Goal: Navigation & Orientation: Find specific page/section

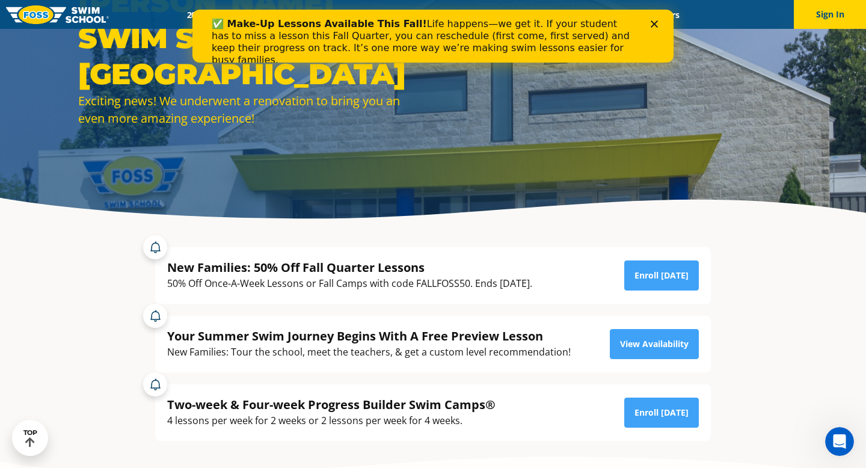
click at [651, 25] on icon "Close" at bounding box center [654, 23] width 7 height 7
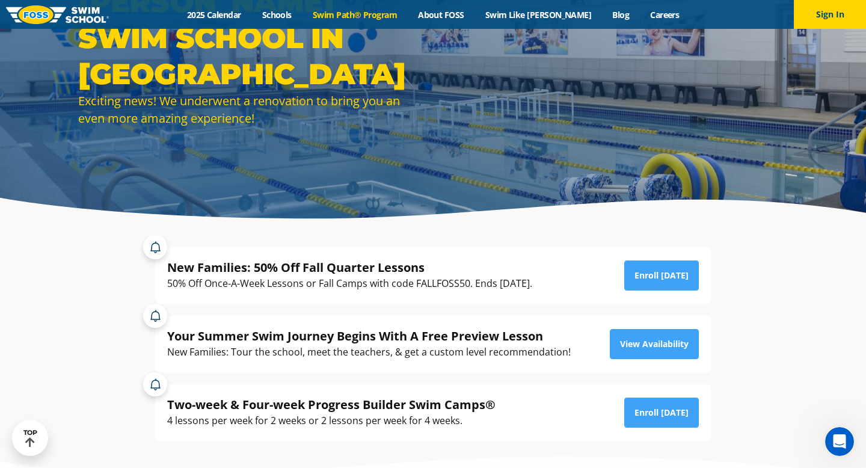
click at [396, 16] on link "Swim Path® Program" at bounding box center [354, 14] width 105 height 11
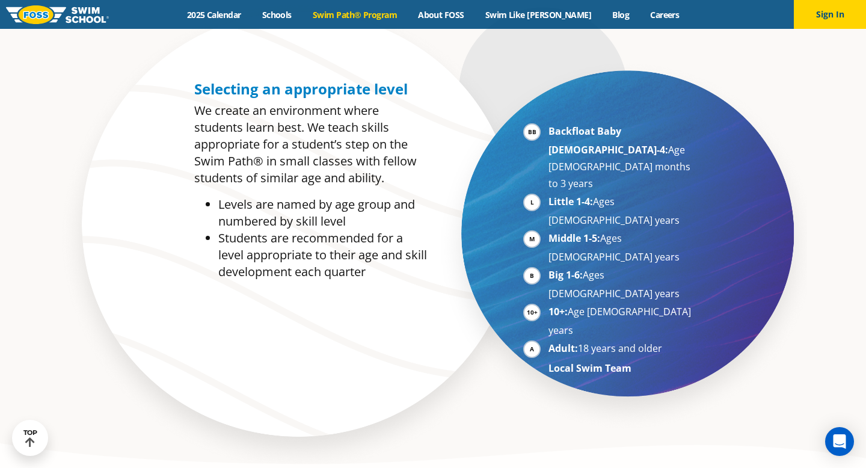
scroll to position [626, 0]
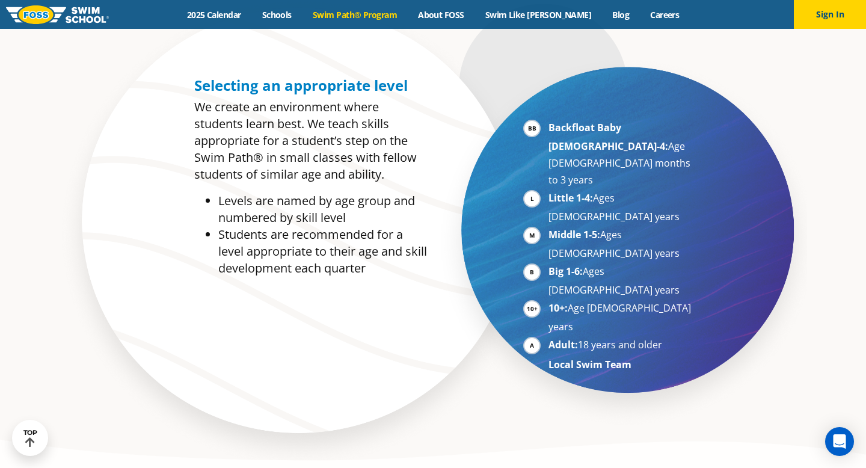
click at [548, 263] on li "Big 1-6: Ages 7-10 years" at bounding box center [621, 280] width 147 height 35
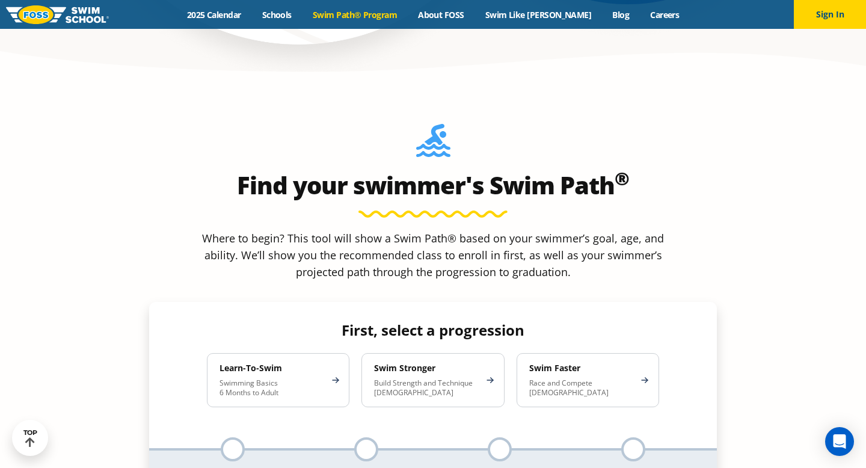
scroll to position [1042, 0]
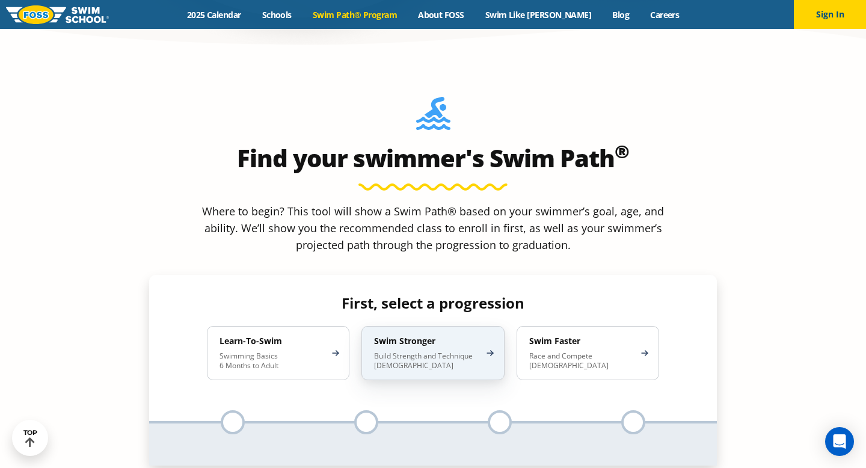
click at [454, 326] on div "Swim Stronger Build Strength and Technique 5-13 Years Old" at bounding box center [432, 353] width 143 height 54
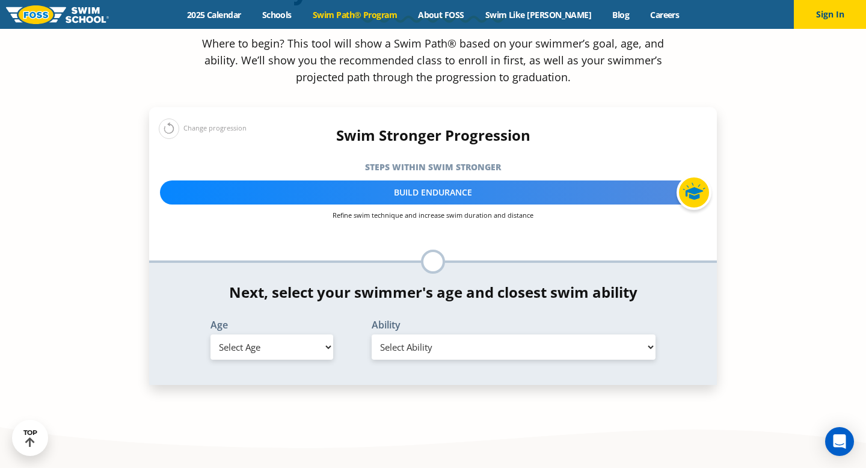
scroll to position [1208, 0]
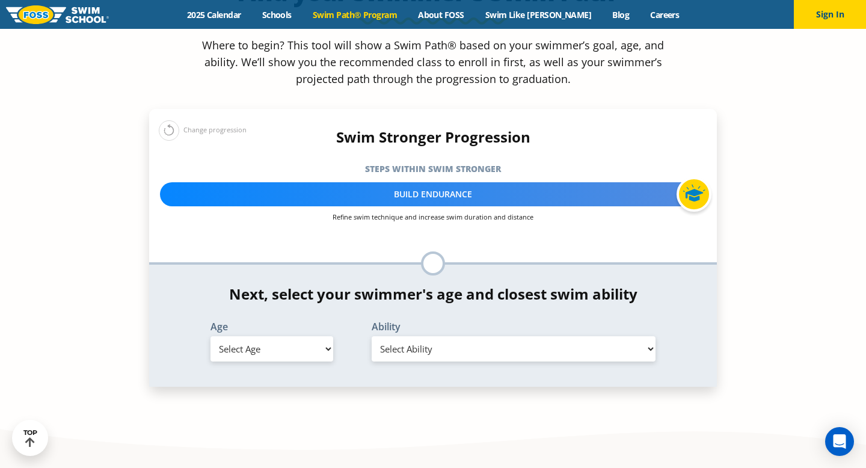
click at [456, 336] on select "Select Ability" at bounding box center [514, 348] width 284 height 25
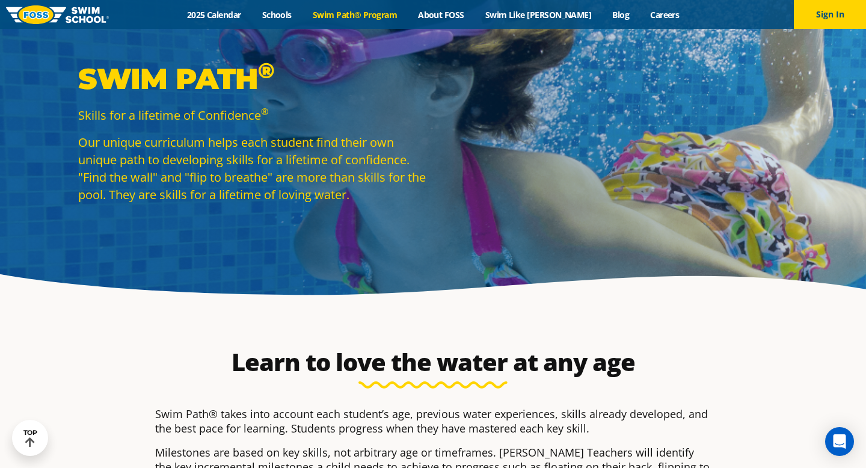
scroll to position [0, 0]
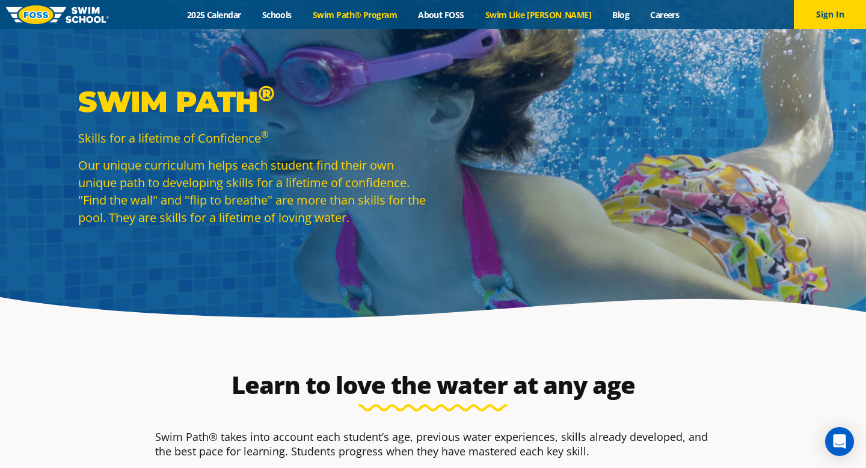
click at [559, 13] on link "Swim Like [PERSON_NAME]" at bounding box center [537, 14] width 127 height 11
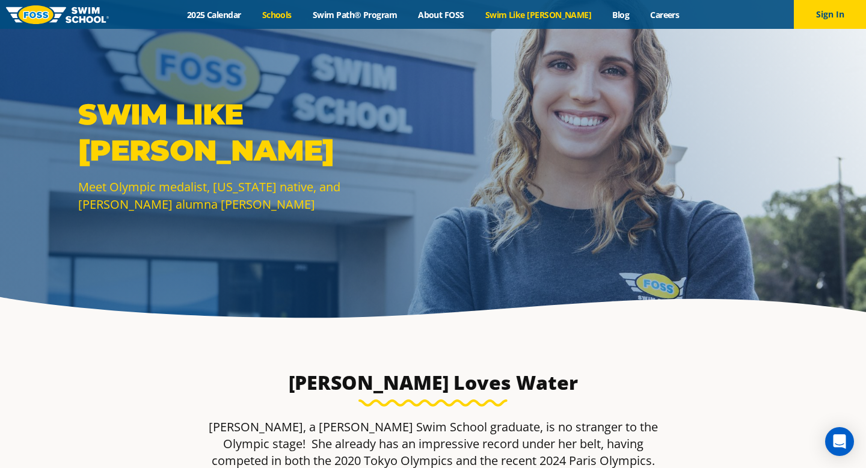
click at [290, 18] on link "Schools" at bounding box center [276, 14] width 51 height 11
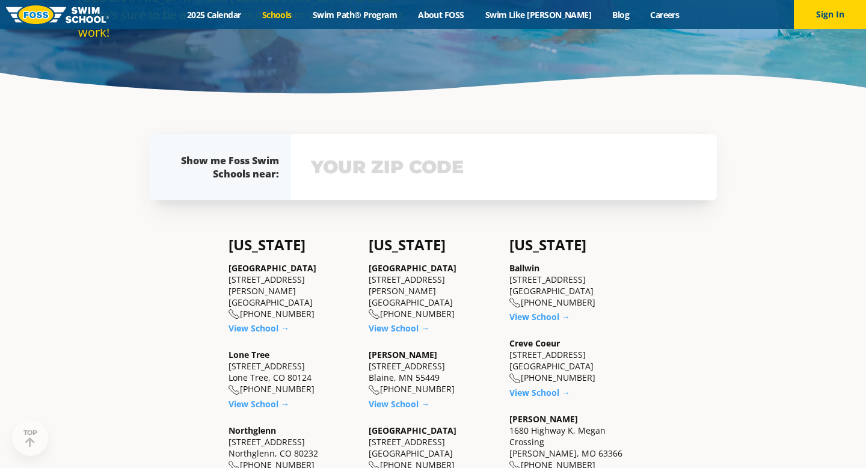
scroll to position [225, 0]
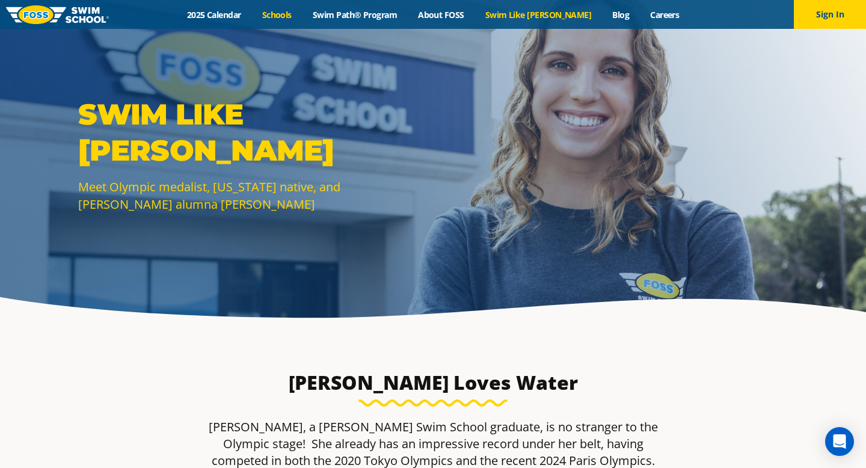
click at [302, 20] on link "Schools" at bounding box center [276, 14] width 51 height 11
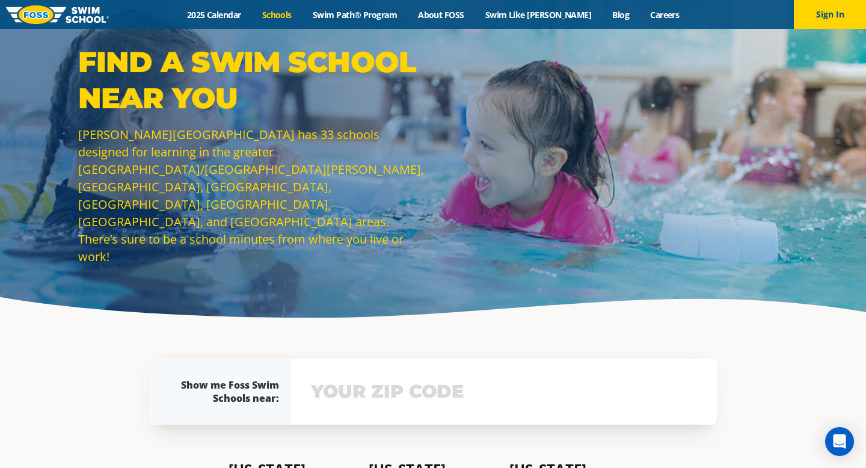
click at [23, 16] on img at bounding box center [57, 14] width 103 height 19
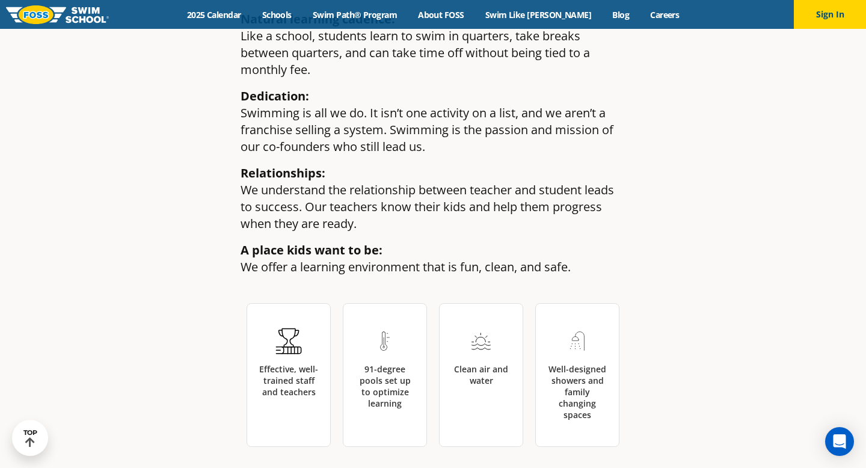
scroll to position [1710, 0]
